Goal: Complete application form

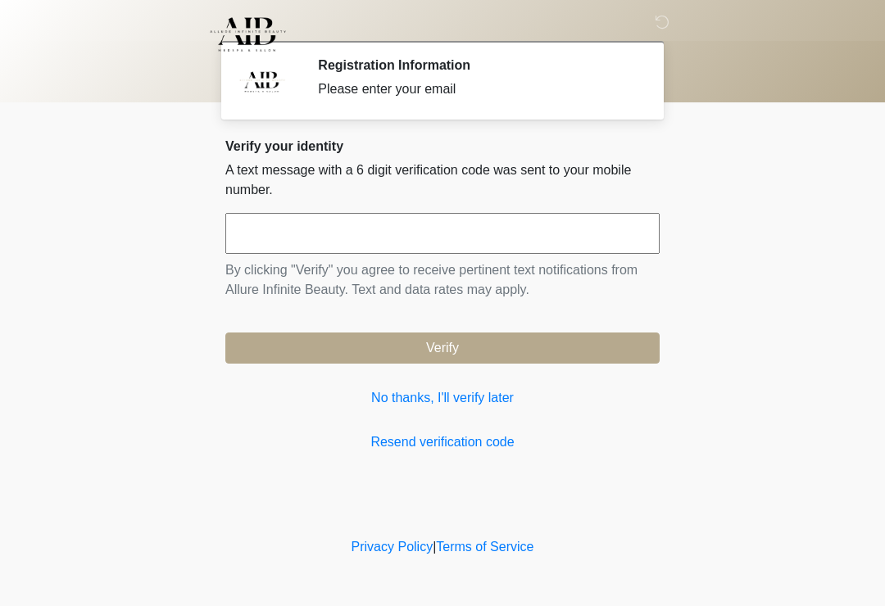
click at [355, 238] on input "text" at bounding box center [442, 233] width 434 height 41
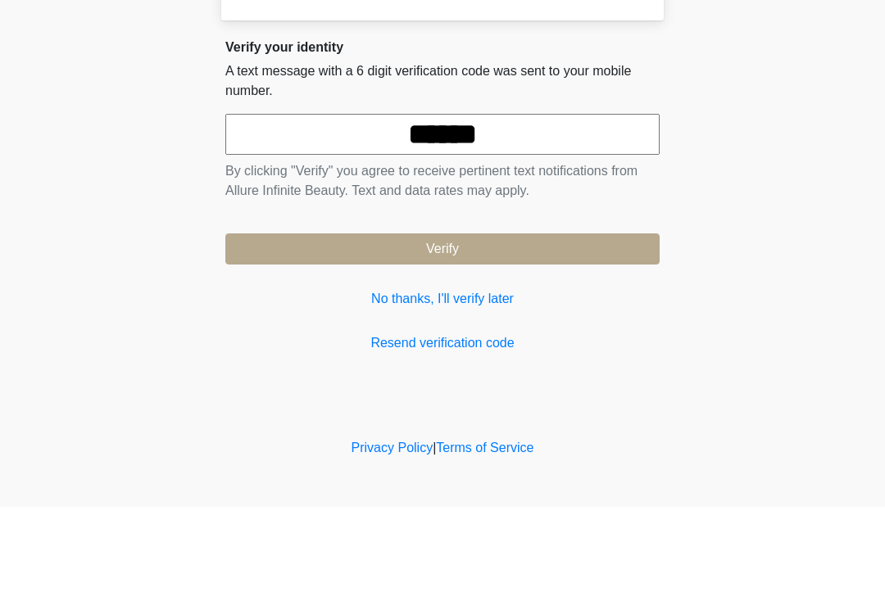
type input "******"
click at [552, 333] on button "Verify" at bounding box center [442, 348] width 434 height 31
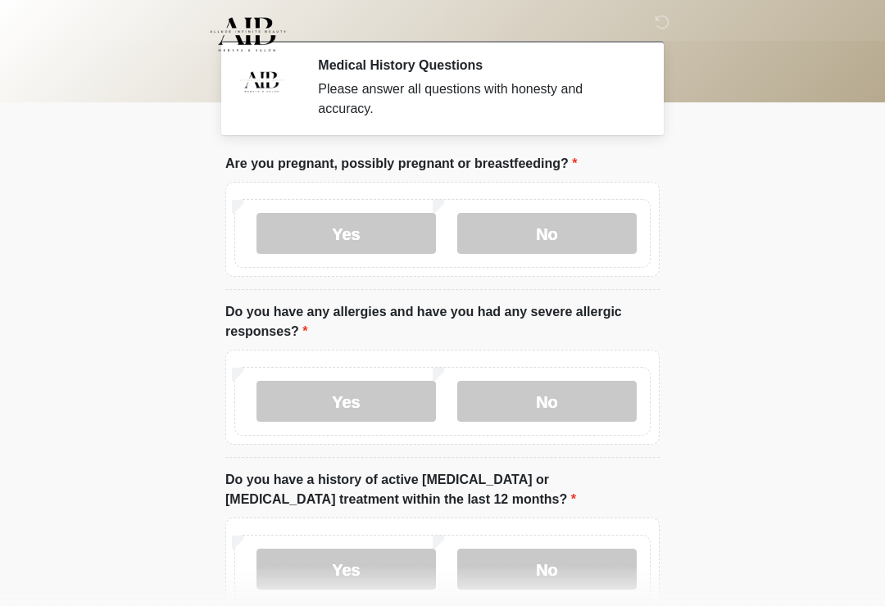
click at [591, 251] on label "No" at bounding box center [546, 233] width 179 height 41
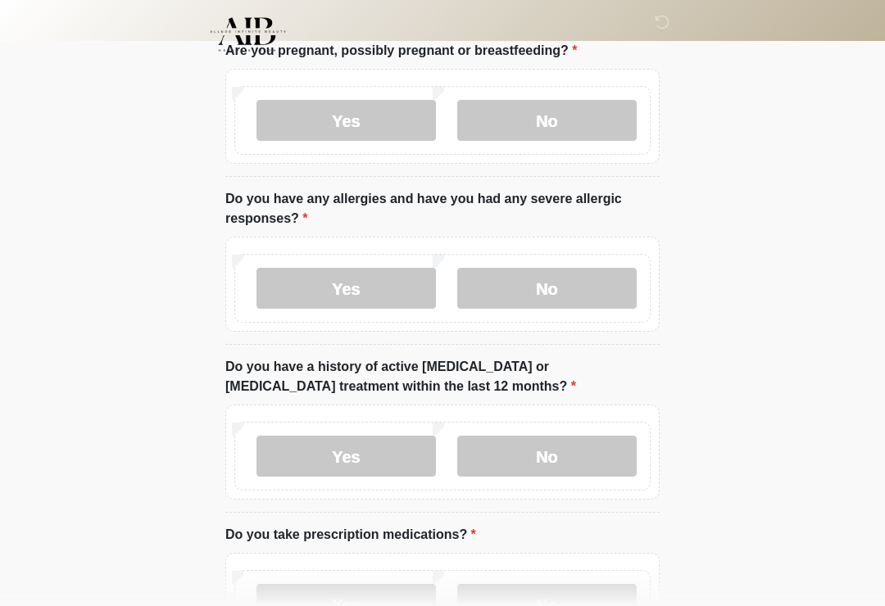
scroll to position [116, 0]
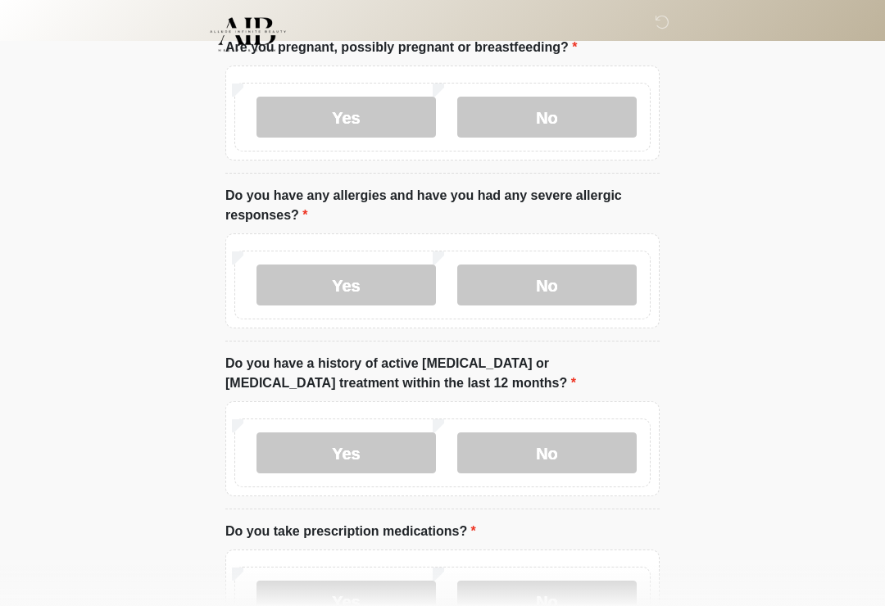
click at [549, 279] on label "No" at bounding box center [546, 285] width 179 height 41
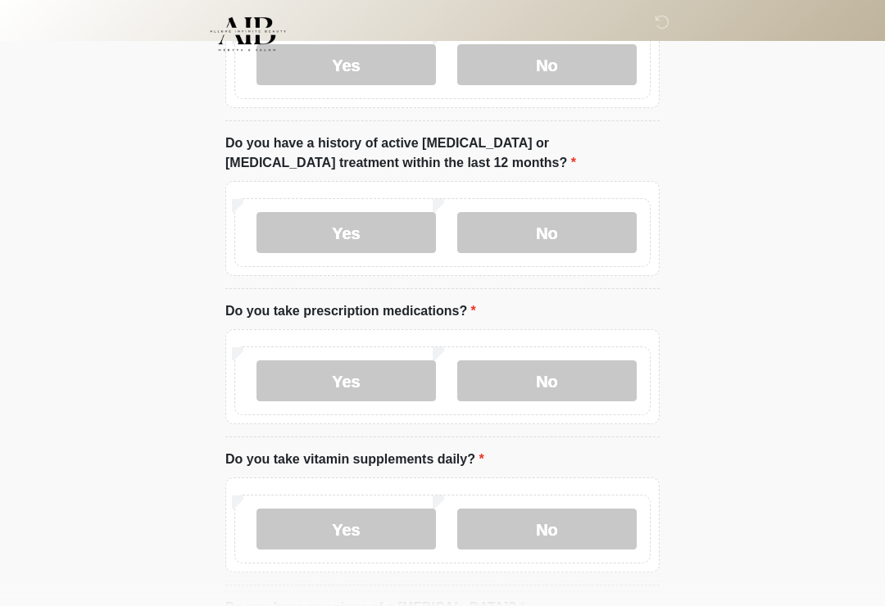
scroll to position [339, 0]
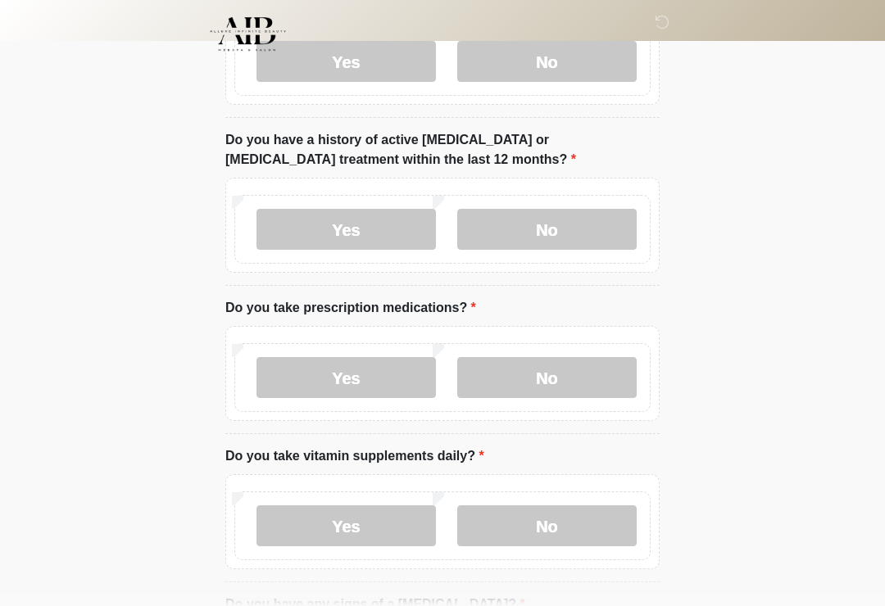
click at [575, 232] on label "No" at bounding box center [546, 230] width 179 height 41
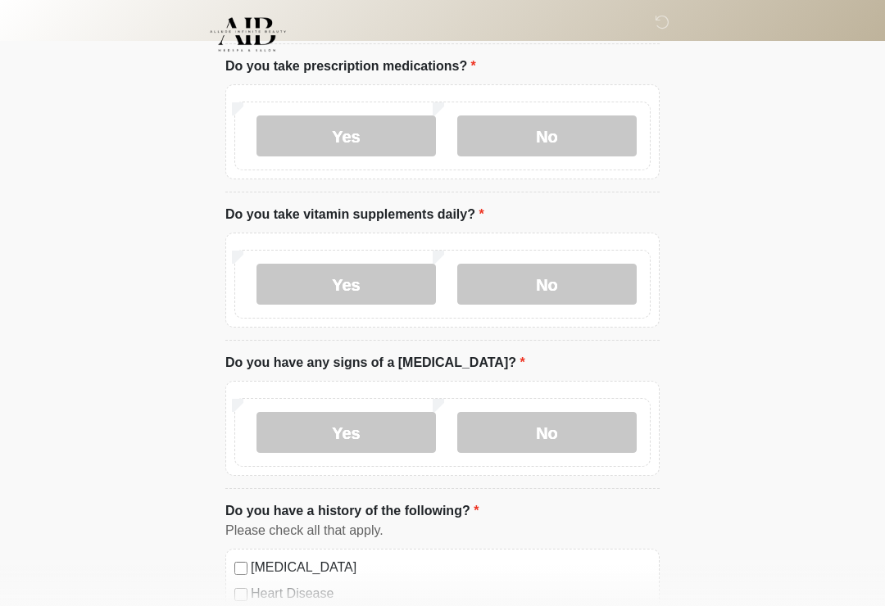
scroll to position [571, 0]
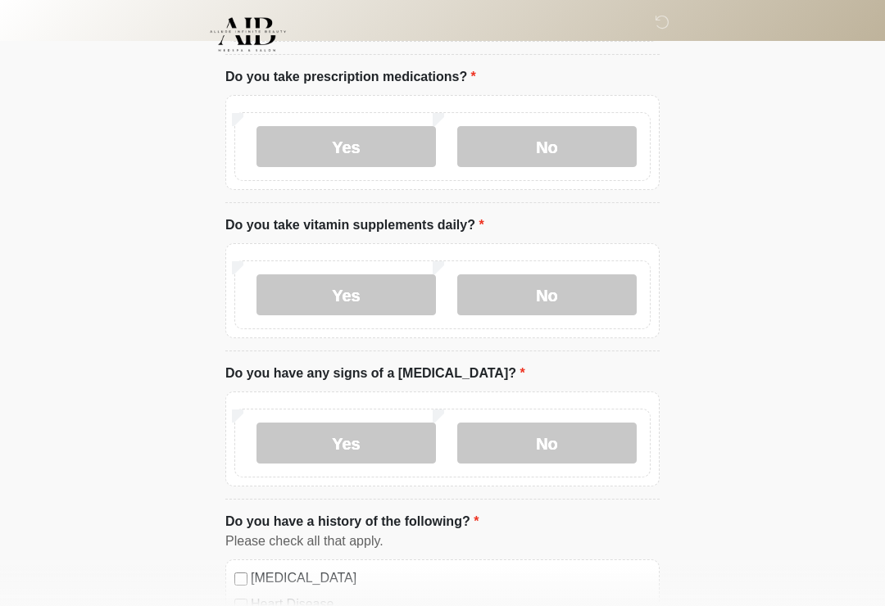
click at [393, 136] on label "Yes" at bounding box center [345, 146] width 179 height 41
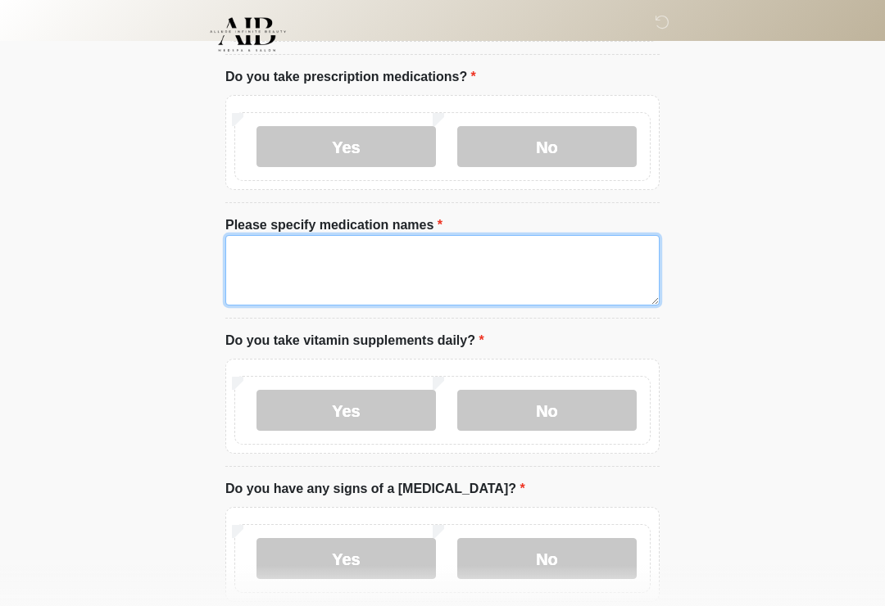
click at [450, 263] on textarea "Please specify medication names" at bounding box center [442, 270] width 434 height 70
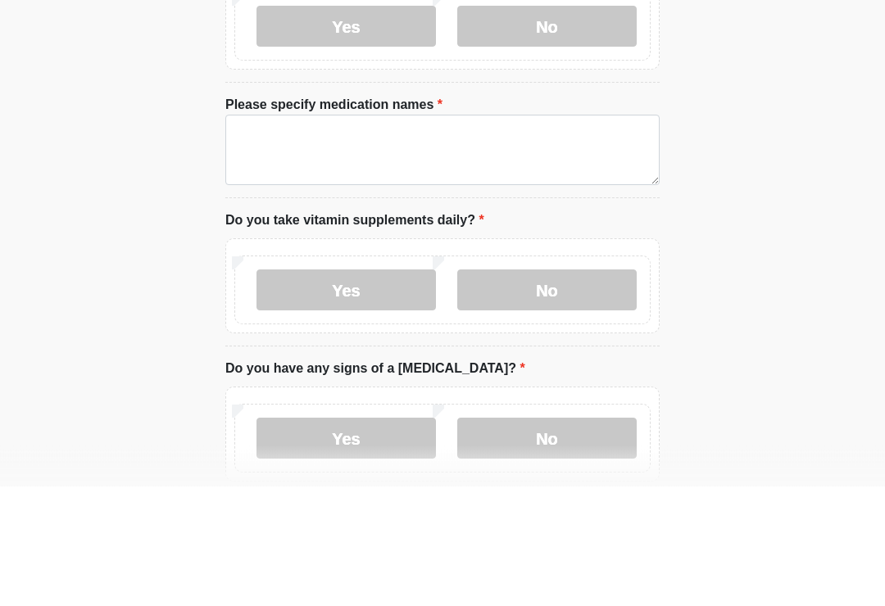
click at [559, 126] on label "No" at bounding box center [546, 146] width 179 height 41
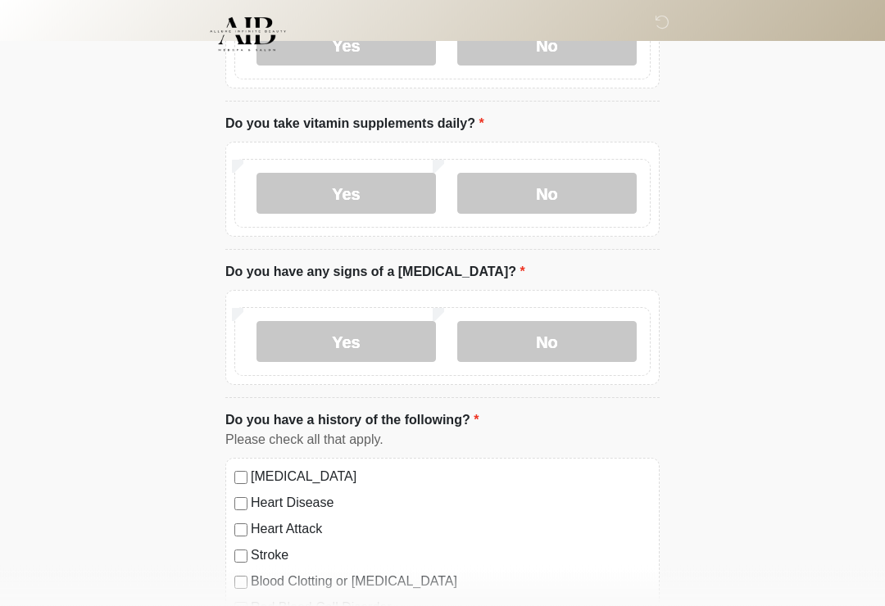
scroll to position [676, 0]
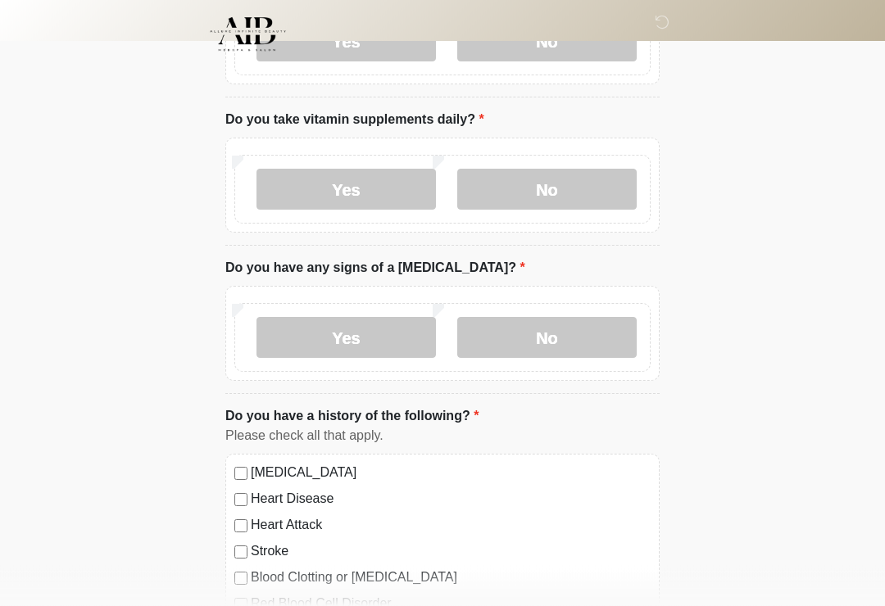
click at [568, 201] on label "No" at bounding box center [546, 190] width 179 height 41
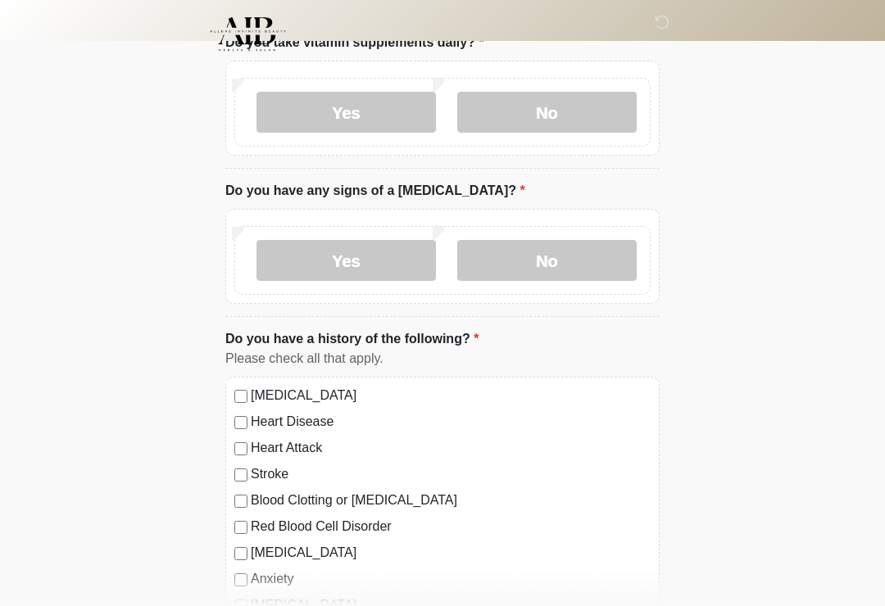
scroll to position [754, 0]
click at [559, 263] on label "No" at bounding box center [546, 259] width 179 height 41
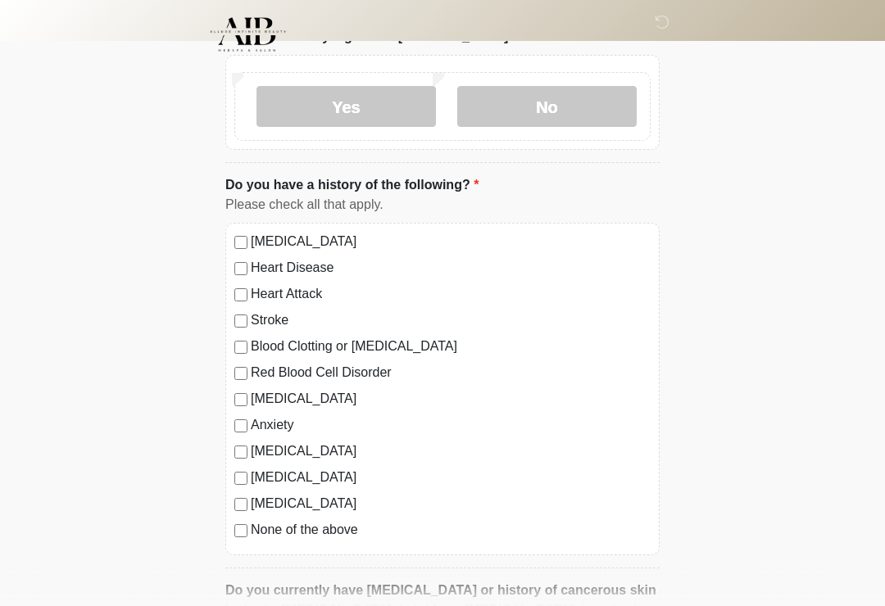
scroll to position [916, 0]
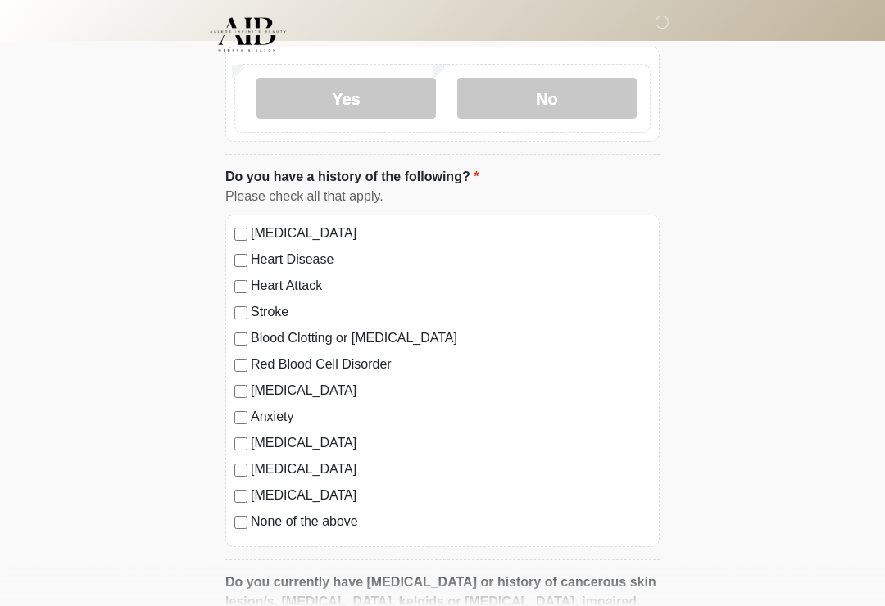
click at [337, 216] on div "High Blood Pressure Heart Disease Heart Attack Stroke Blood Clotting or Bleedin…" at bounding box center [442, 381] width 434 height 333
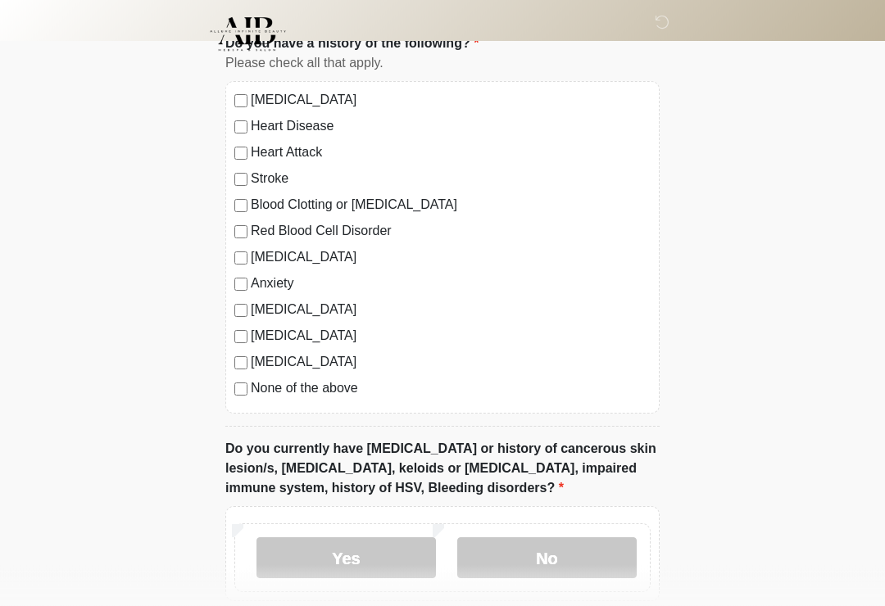
scroll to position [1053, 0]
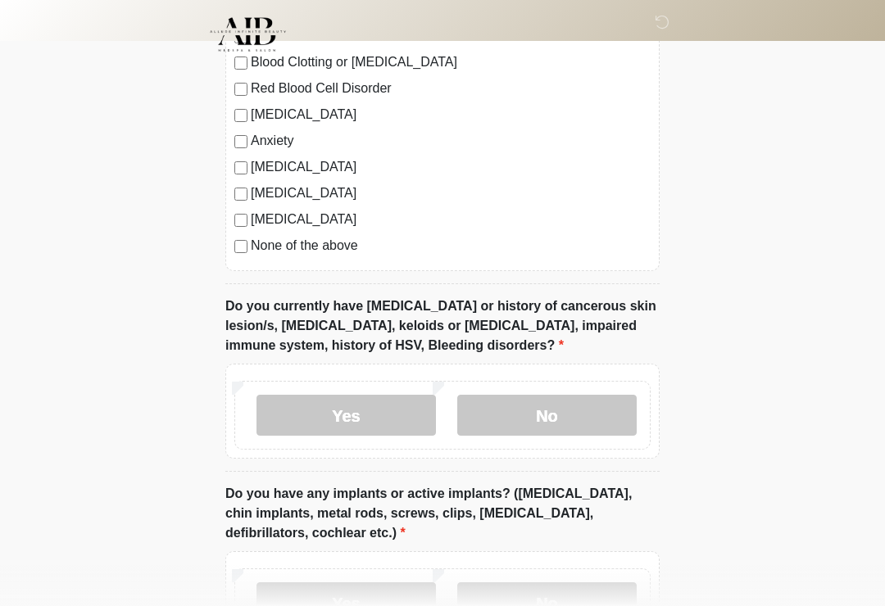
click at [564, 432] on label "No" at bounding box center [546, 415] width 179 height 41
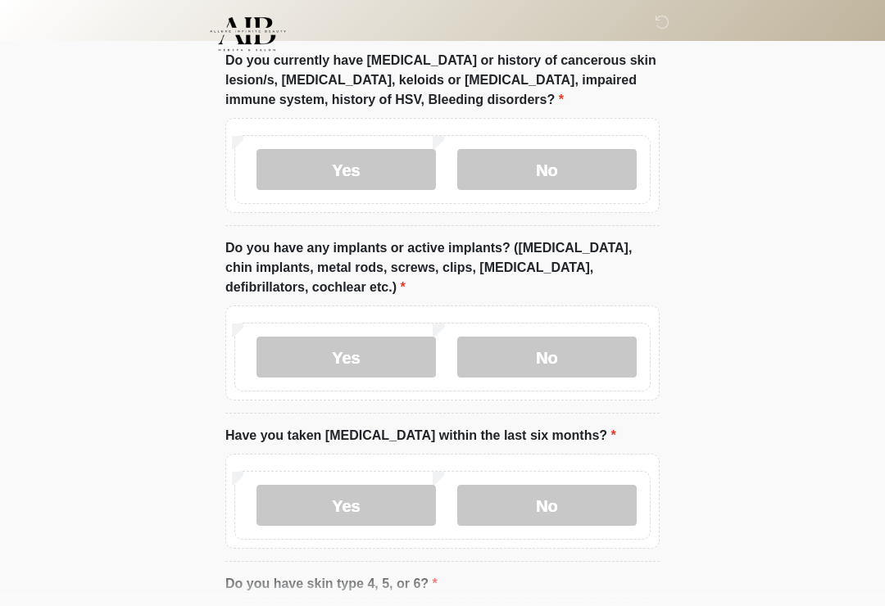
scroll to position [1438, 0]
click at [578, 357] on label "No" at bounding box center [546, 356] width 179 height 41
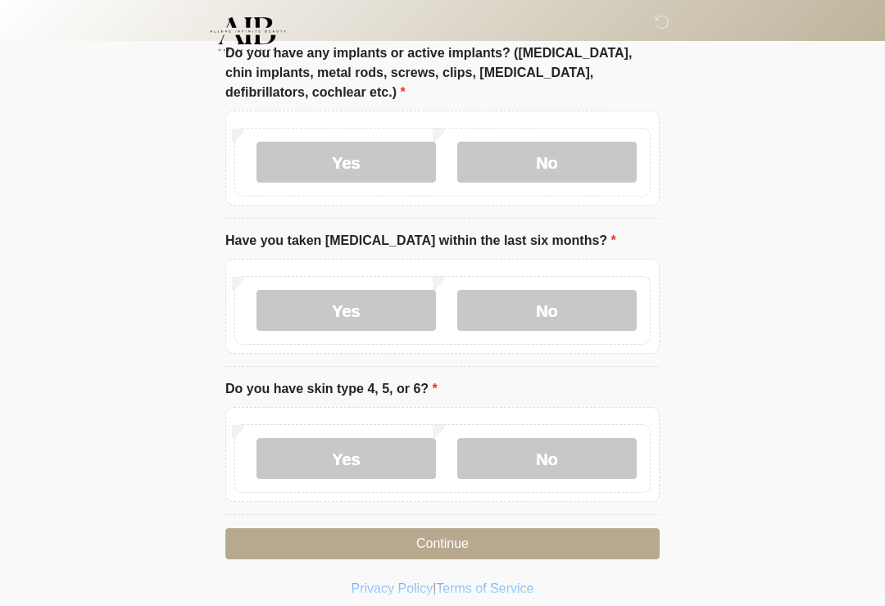
scroll to position [1633, 0]
click at [573, 314] on label "No" at bounding box center [546, 310] width 179 height 41
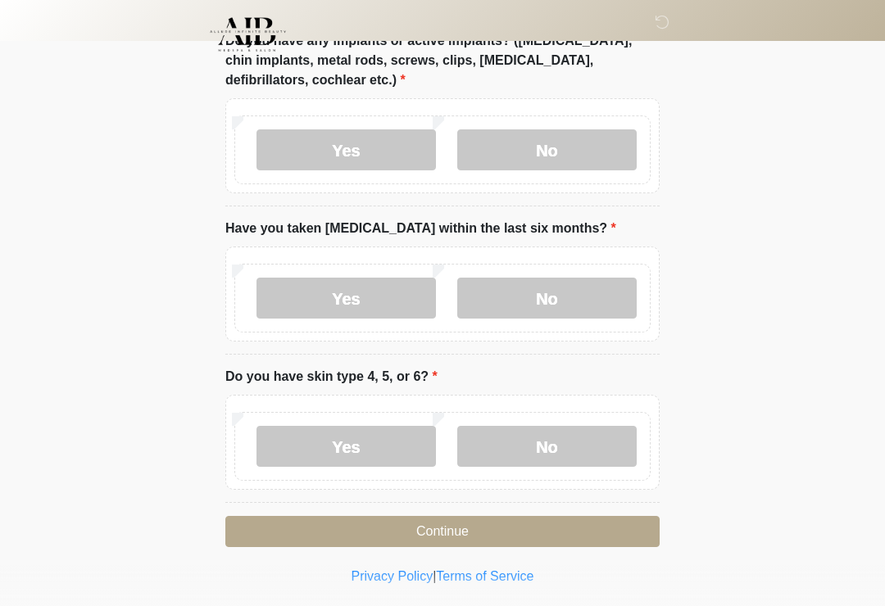
click at [557, 449] on label "No" at bounding box center [546, 446] width 179 height 41
click at [552, 532] on button "Continue" at bounding box center [442, 531] width 434 height 31
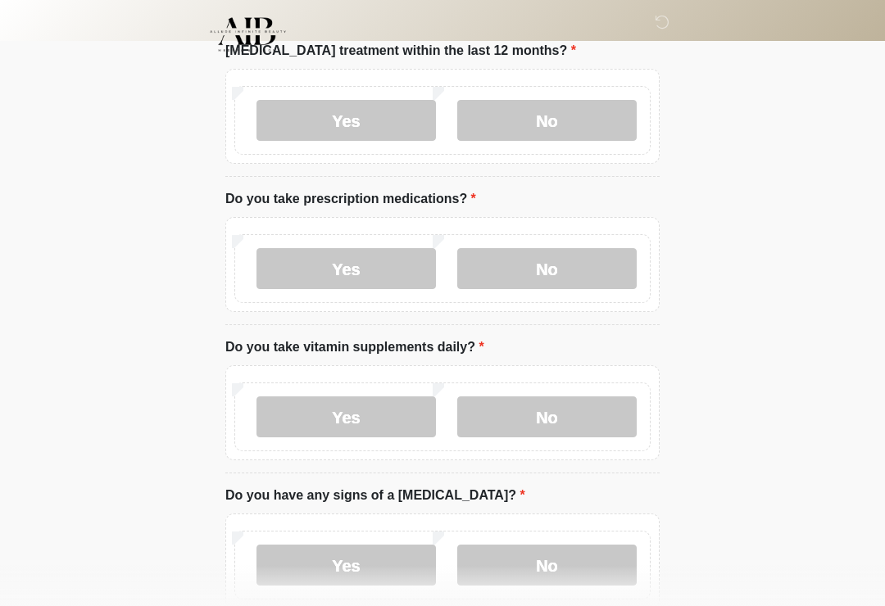
scroll to position [0, 0]
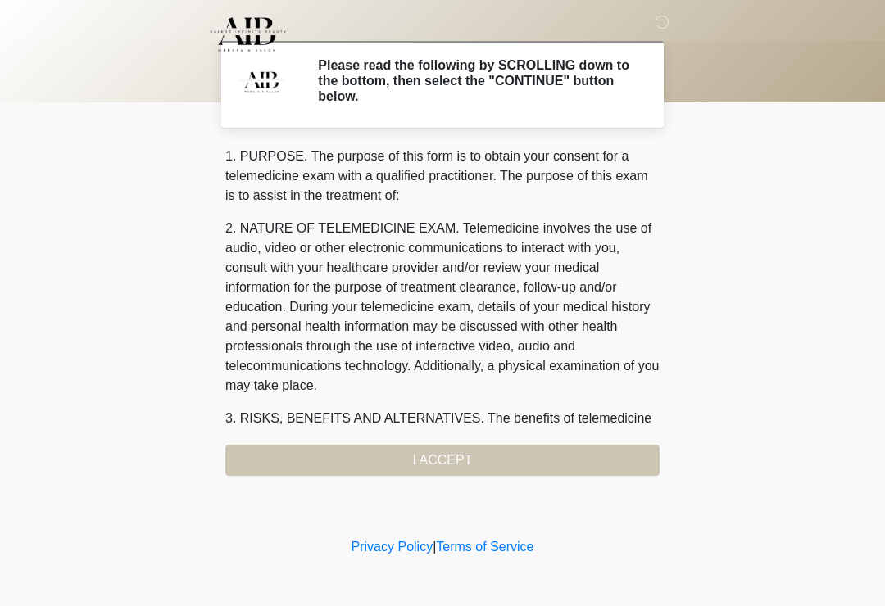
click at [536, 461] on div "1. PURPOSE. The purpose of this form is to obtain your consent for a telemedici…" at bounding box center [442, 311] width 434 height 329
click at [435, 462] on div "1. PURPOSE. The purpose of this form is to obtain your consent for a telemedici…" at bounding box center [442, 311] width 434 height 329
click at [428, 460] on div "1. PURPOSE. The purpose of this form is to obtain your consent for a telemedici…" at bounding box center [442, 311] width 434 height 329
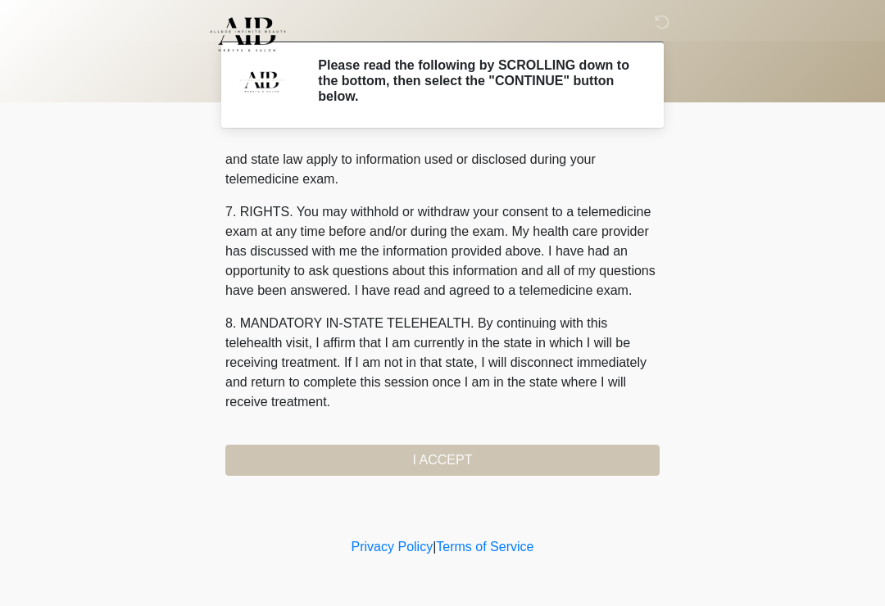
scroll to position [672, 0]
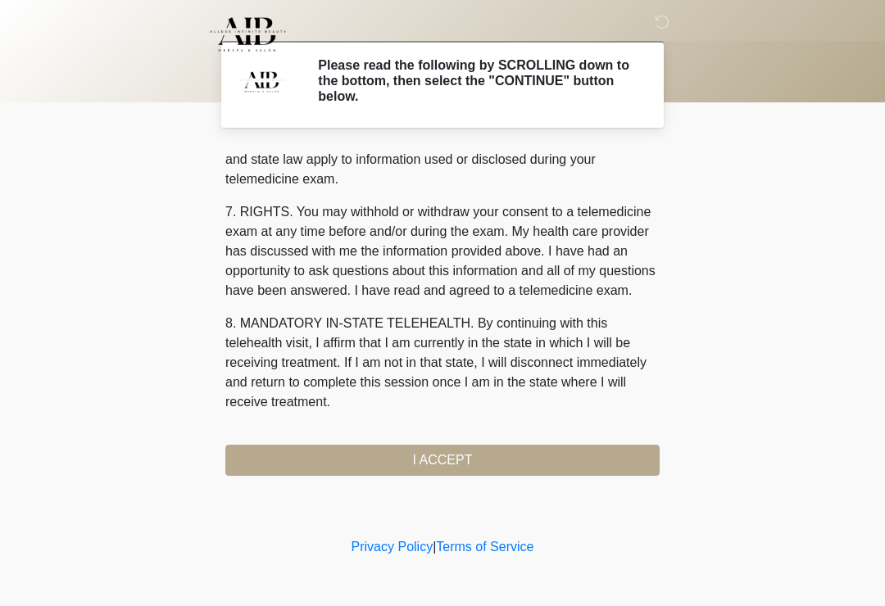
click at [423, 468] on button "I ACCEPT" at bounding box center [442, 460] width 434 height 31
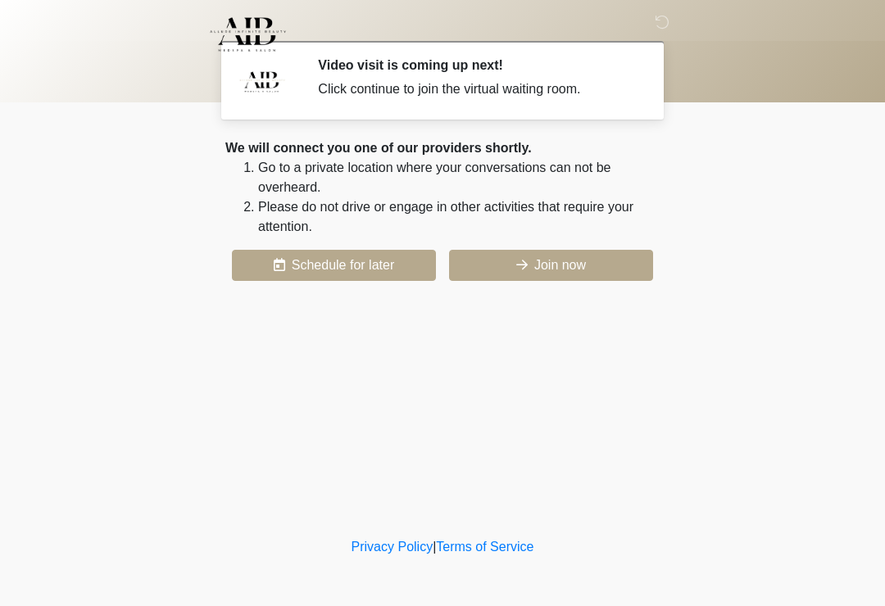
click at [574, 261] on button "Join now" at bounding box center [551, 265] width 204 height 31
